Goal: Information Seeking & Learning: Learn about a topic

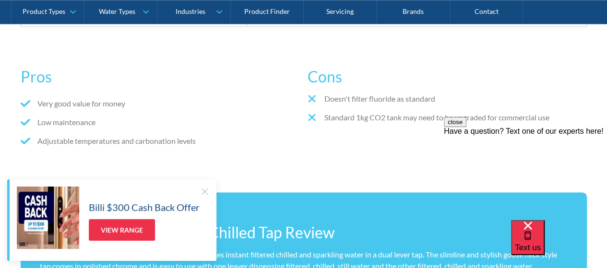
click at [203, 187] on div "Billi $300 Cash Back Offer View Range" at bounding box center [111, 220] width 209 height 82
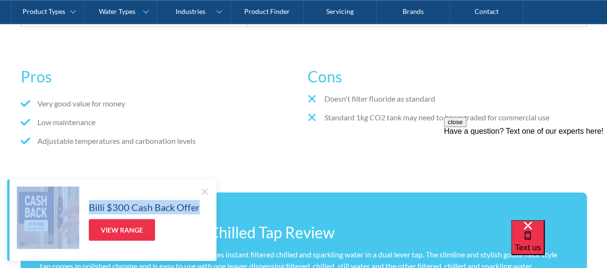
click at [203, 187] on div at bounding box center [205, 192] width 10 height 10
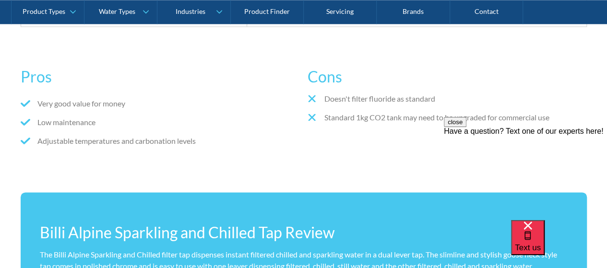
click at [358, 131] on div "Doesn't filter fluoride as standard Standard 1kg CO2 tank may need to be upgrad…" at bounding box center [446, 116] width 279 height 47
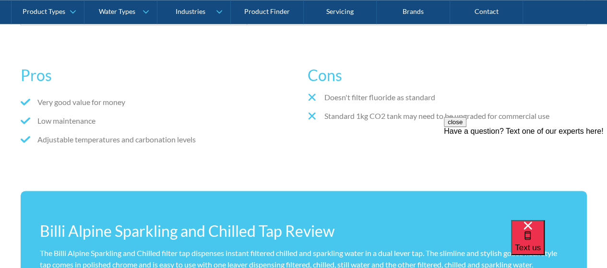
click at [296, 144] on ul "Very good value for money Low maintenance Adjustable temperatures and carbonati…" at bounding box center [160, 124] width 279 height 56
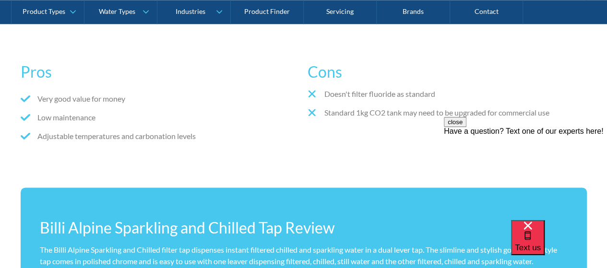
scroll to position [579, 0]
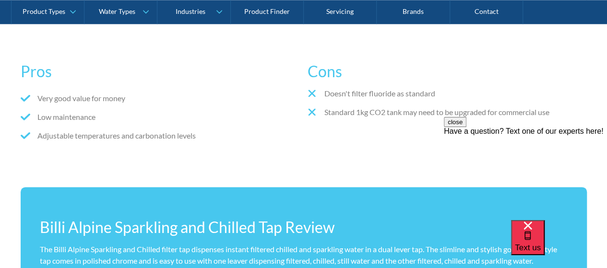
click at [489, 60] on h3 "Cons" at bounding box center [446, 71] width 279 height 23
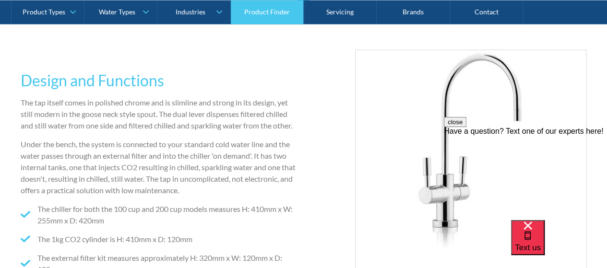
scroll to position [1074, 0]
drag, startPoint x: 322, startPoint y: 31, endPoint x: 336, endPoint y: 24, distance: 16.3
click at [336, 24] on div "Design and Functions The tap itself comes in polished chrome and is slimline an…" at bounding box center [303, 186] width 607 height 331
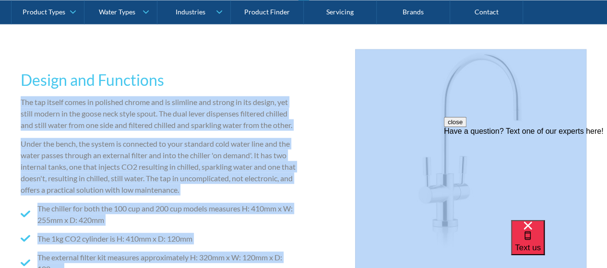
click at [336, 24] on div "Design and Functions The tap itself comes in polished chrome and is slimline an…" at bounding box center [303, 186] width 607 height 331
